Goal: Find specific page/section

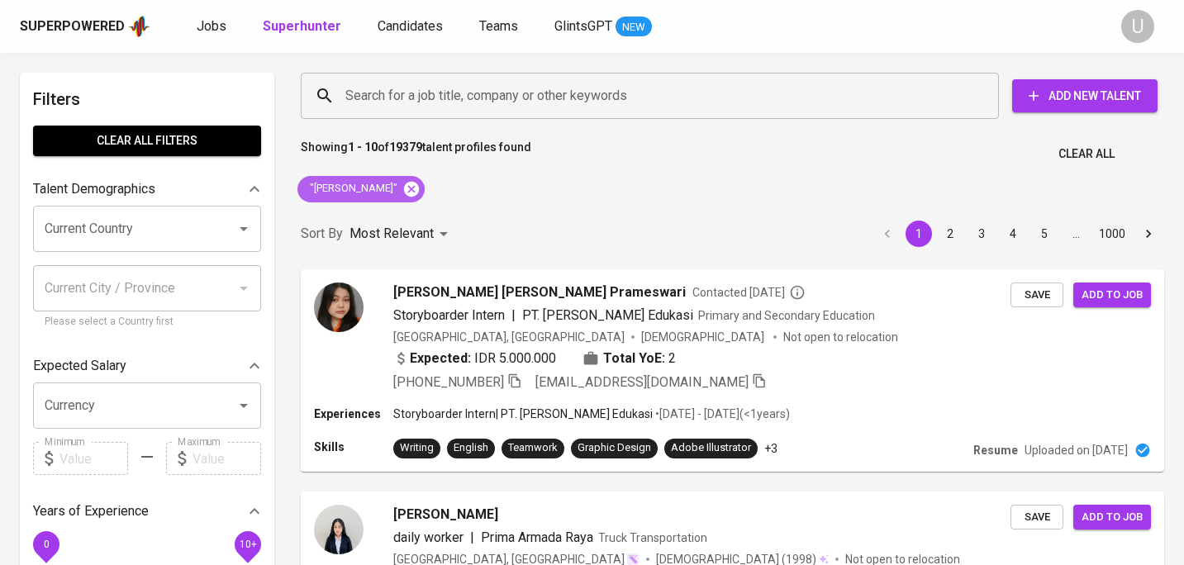
click at [420, 192] on icon at bounding box center [412, 189] width 18 height 18
click at [403, 96] on input "Search for a job title, company or other keywords" at bounding box center [654, 95] width 626 height 31
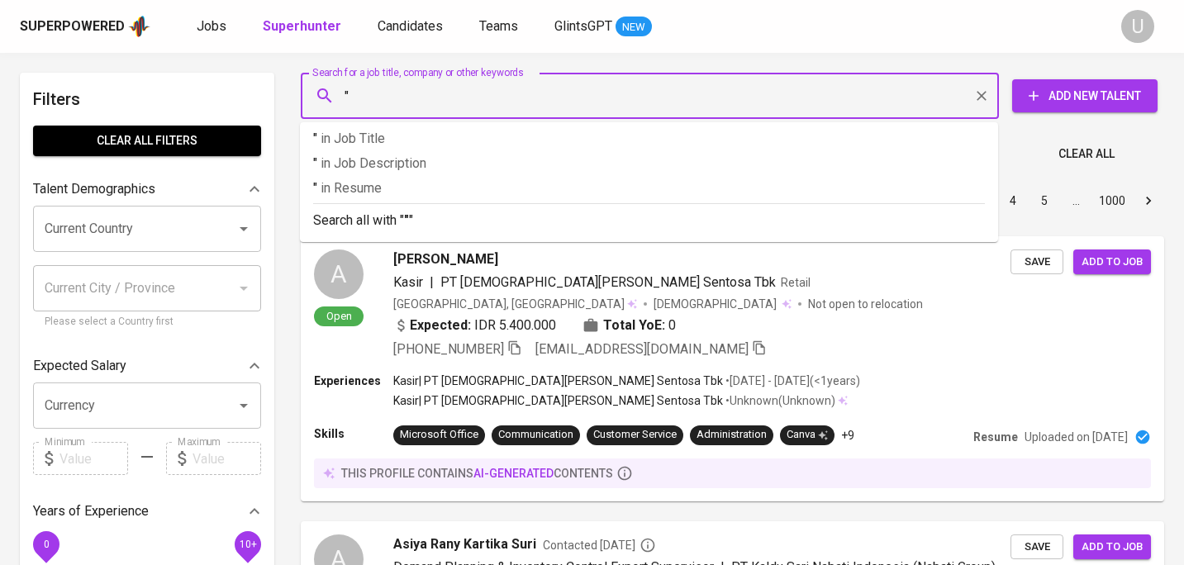
paste input "[PERSON_NAME] Febriyant"
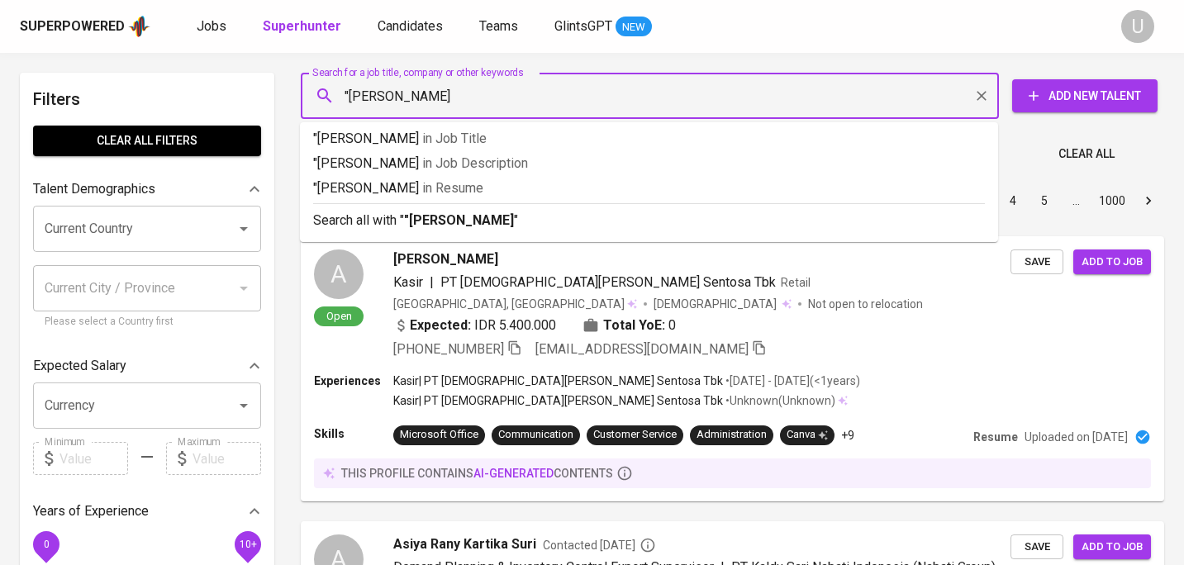
type input ""[PERSON_NAME] Febriyant""
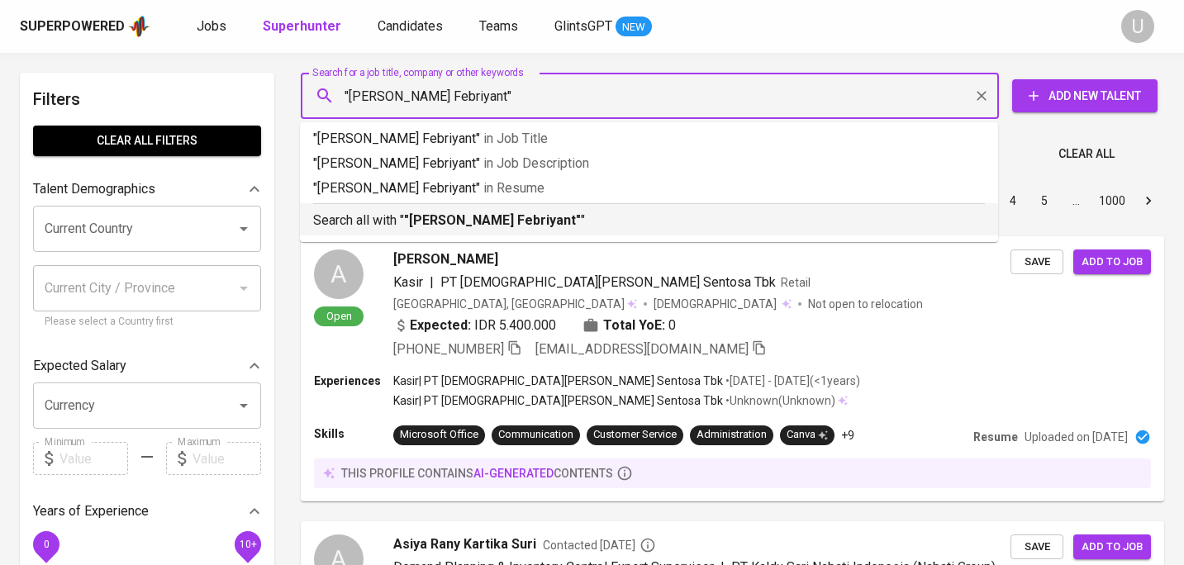
click at [422, 225] on b ""[PERSON_NAME] Febriyant"" at bounding box center [492, 220] width 177 height 16
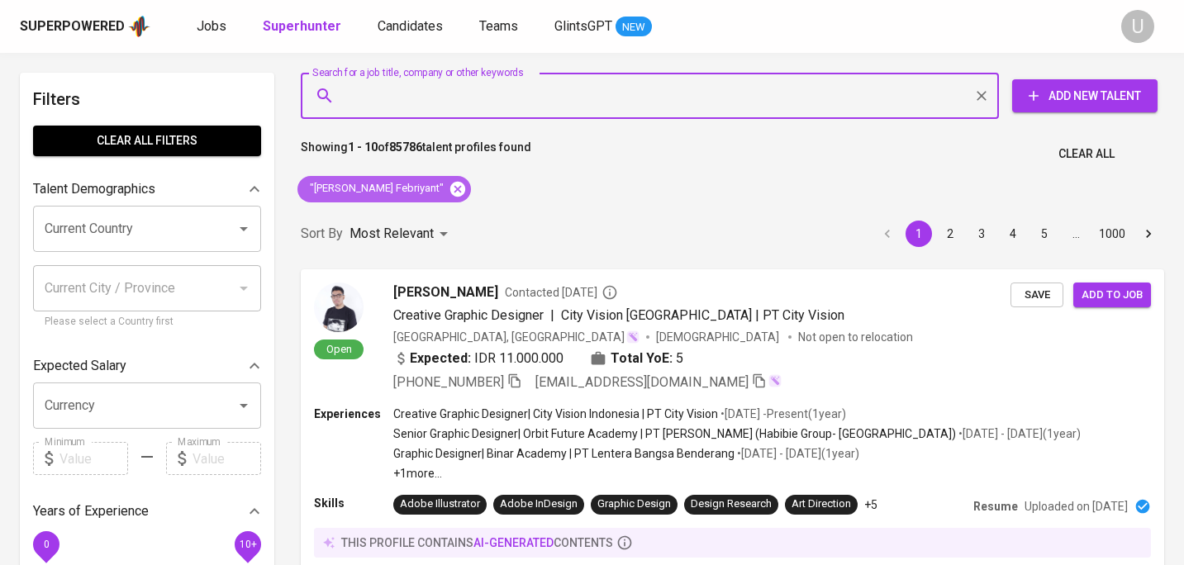
click at [450, 190] on icon at bounding box center [457, 188] width 15 height 15
click at [441, 97] on input "Search for a job title, company or other keywords" at bounding box center [654, 95] width 626 height 31
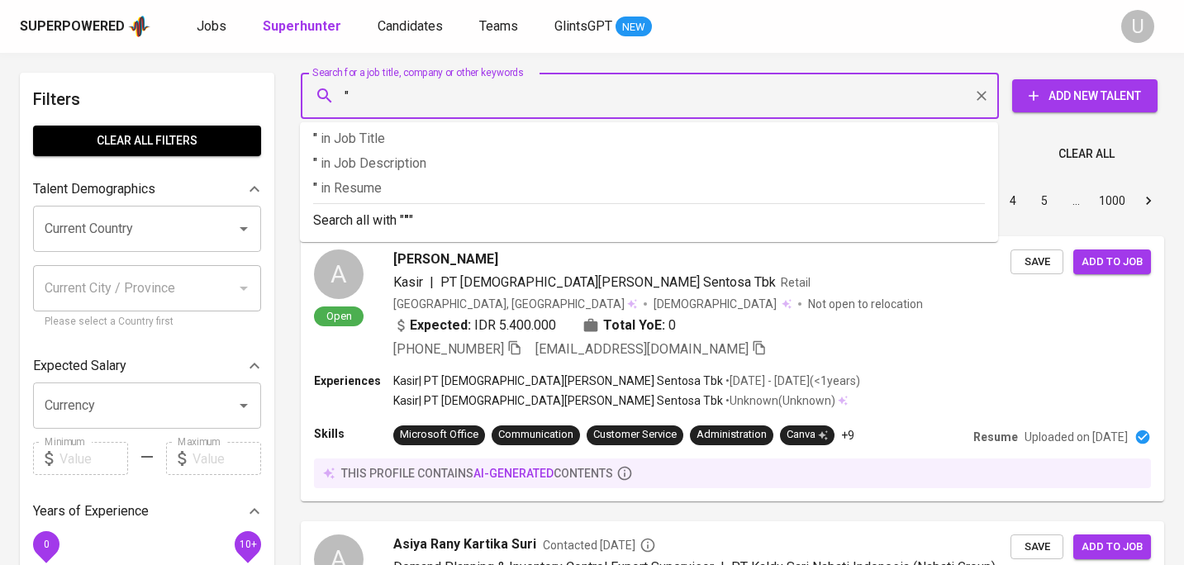
paste input "[PERSON_NAME] Febriyant"
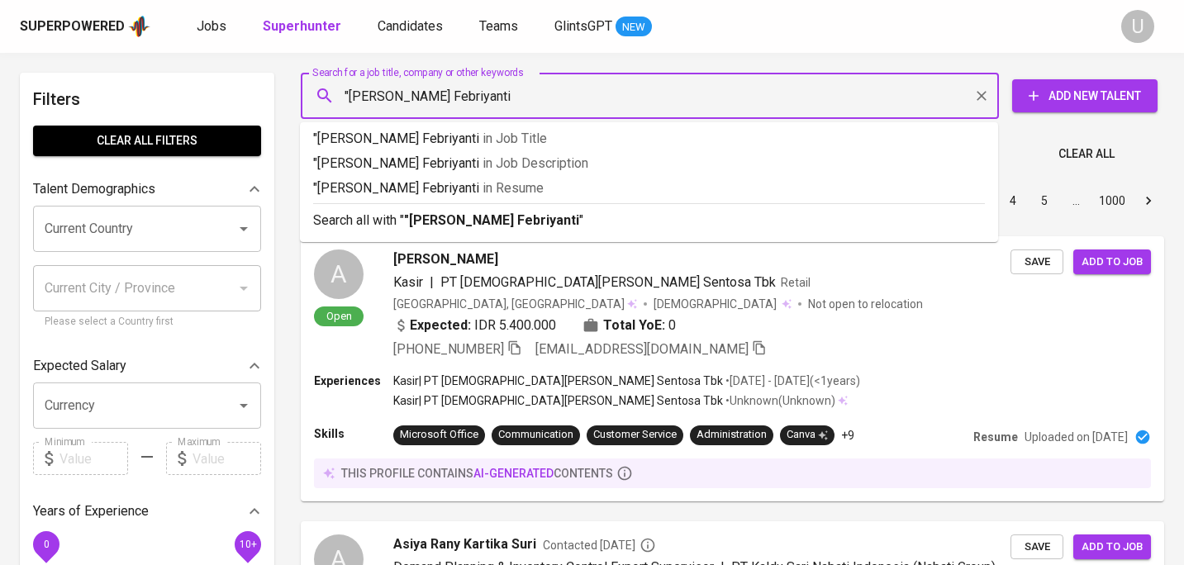
type input ""[PERSON_NAME] Febriyanti""
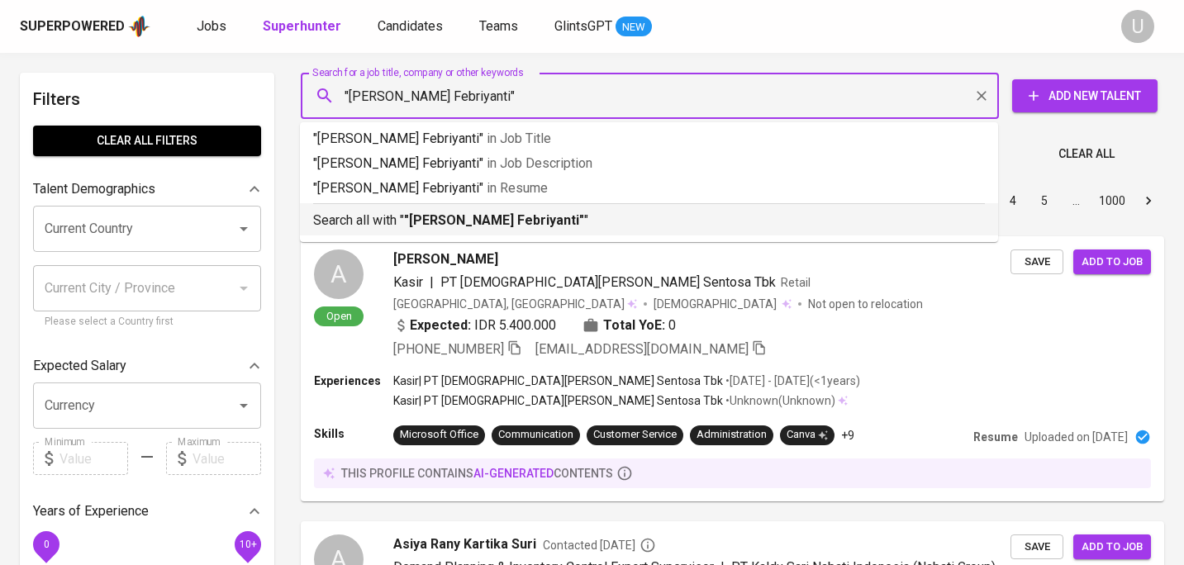
click at [446, 217] on b ""[PERSON_NAME] Febriyanti"" at bounding box center [494, 220] width 180 height 16
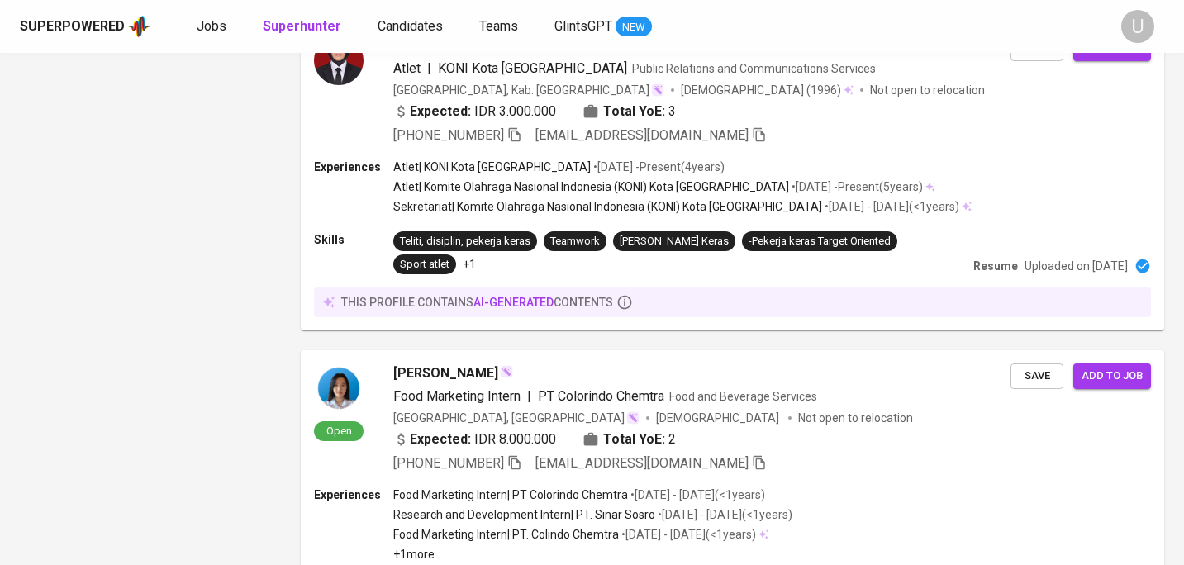
scroll to position [1406, 0]
